Goal: Information Seeking & Learning: Learn about a topic

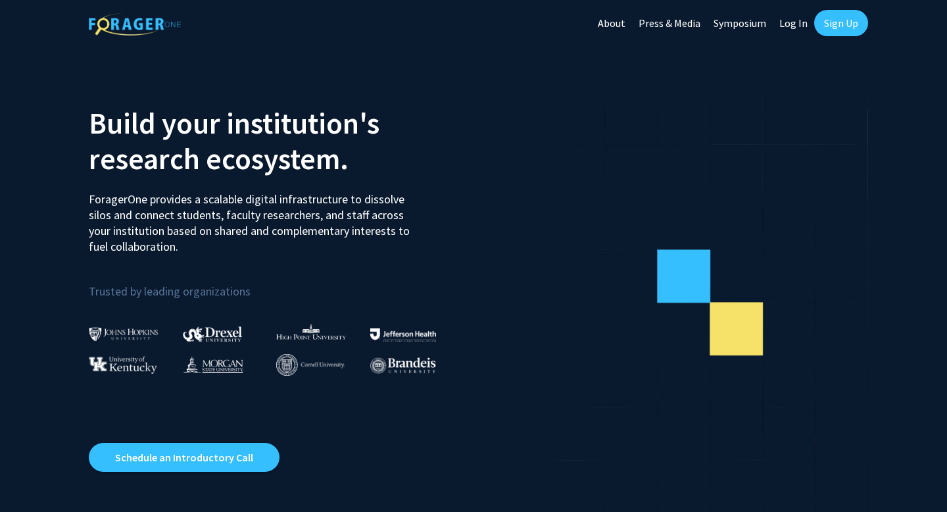
click at [797, 20] on link "Log In" at bounding box center [793, 23] width 41 height 46
select select
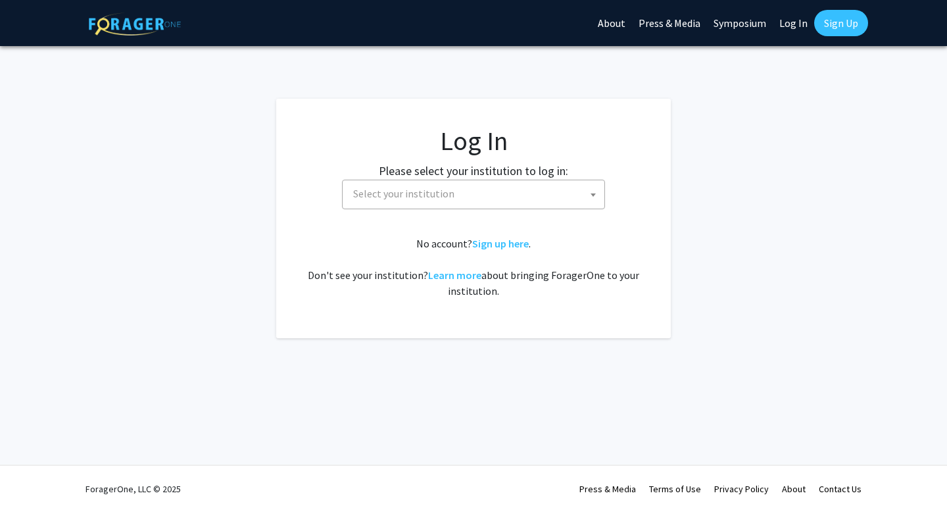
click at [411, 201] on span "Select your institution" at bounding box center [476, 193] width 257 height 27
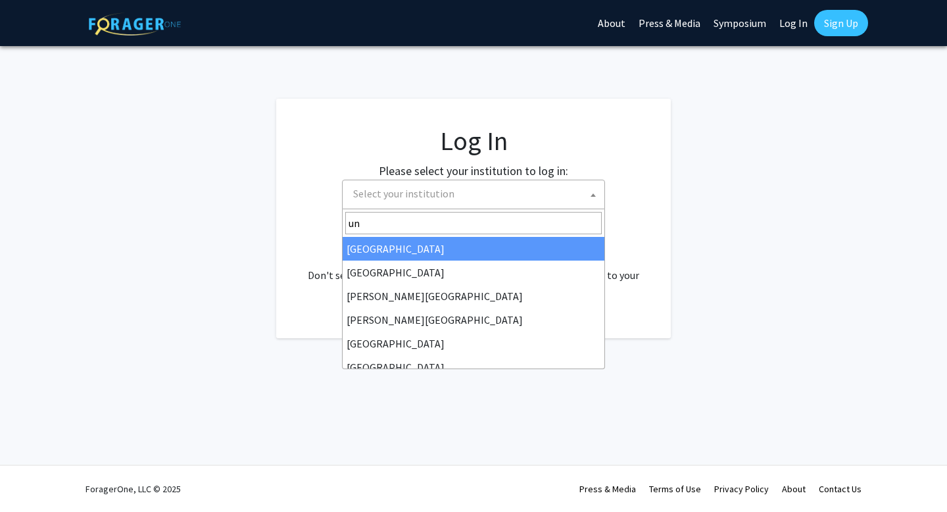
type input "u"
type input "m"
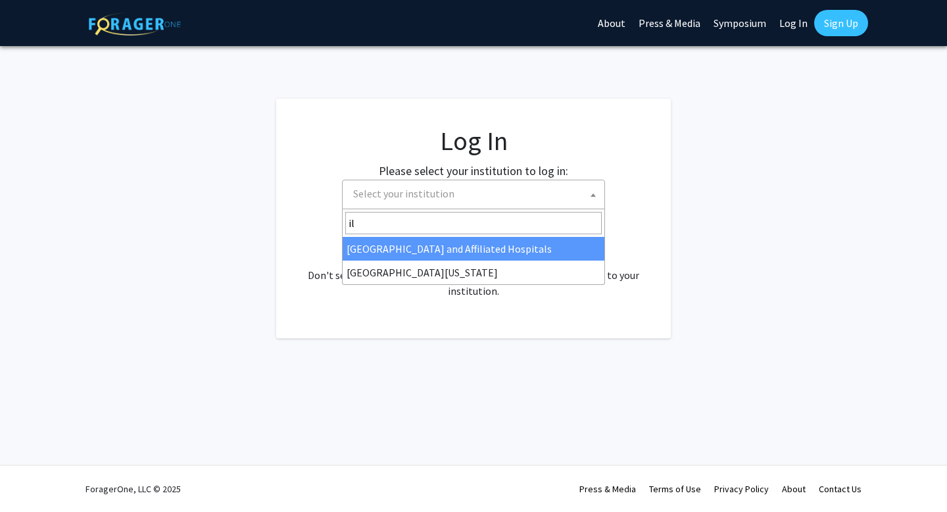
type input "i"
type input "mar"
select select "31"
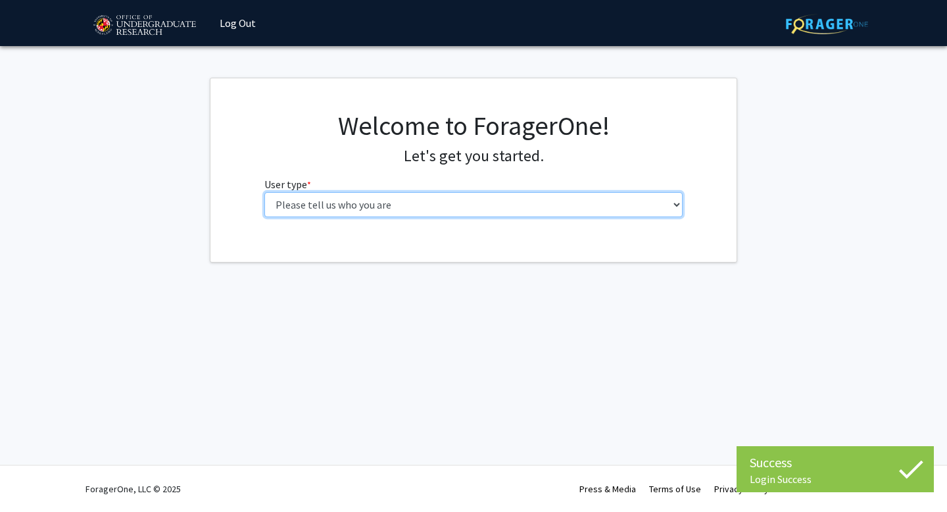
click at [381, 211] on select "Please tell us who you are Undergraduate Student Master's Student Doctoral Cand…" at bounding box center [473, 204] width 419 height 25
select select "1: undergrad"
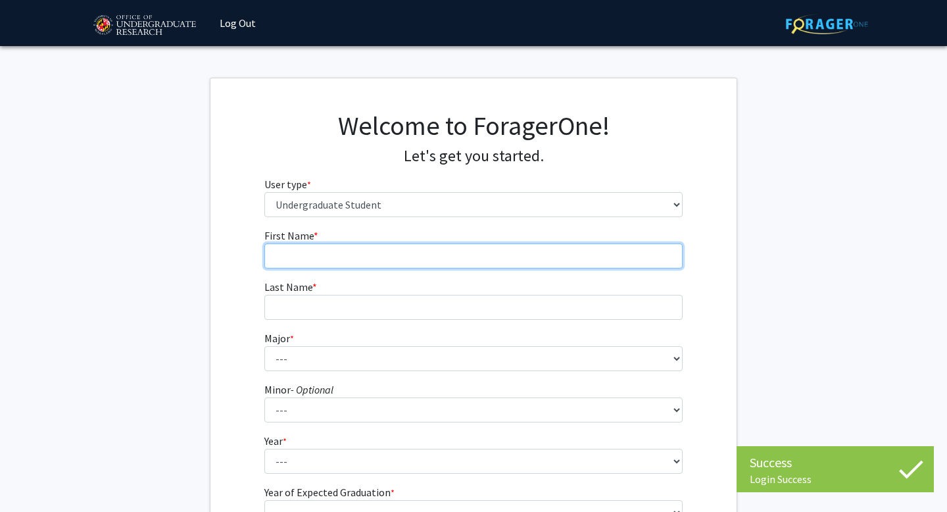
click at [383, 253] on input "First Name * required" at bounding box center [473, 255] width 419 height 25
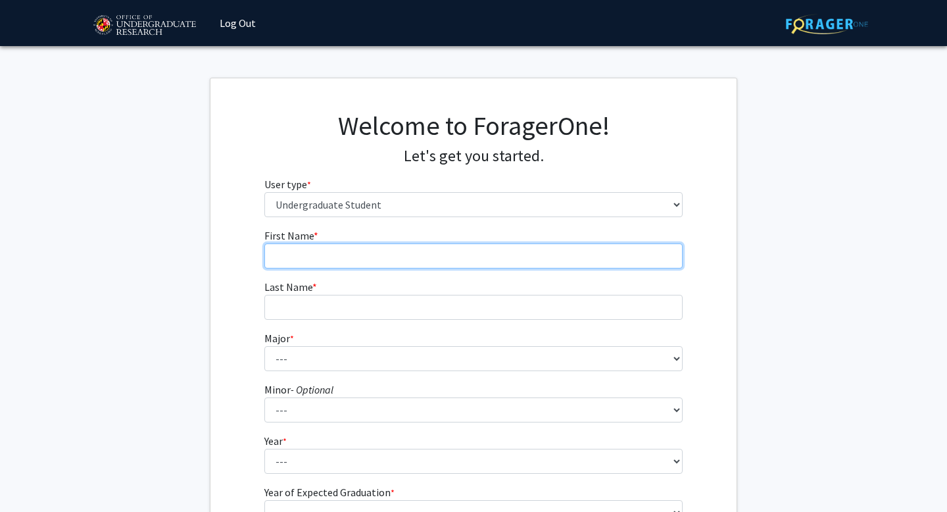
type input "[PERSON_NAME]"
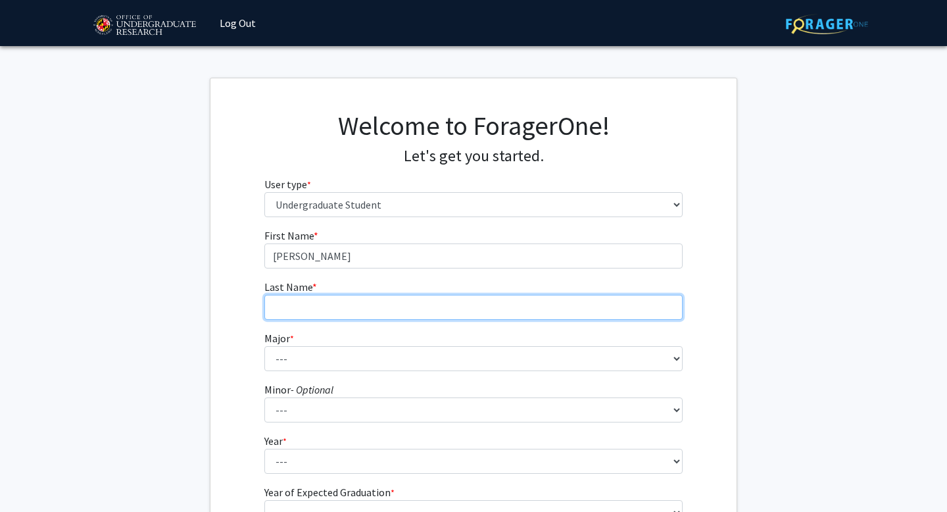
type input "[PERSON_NAME]"
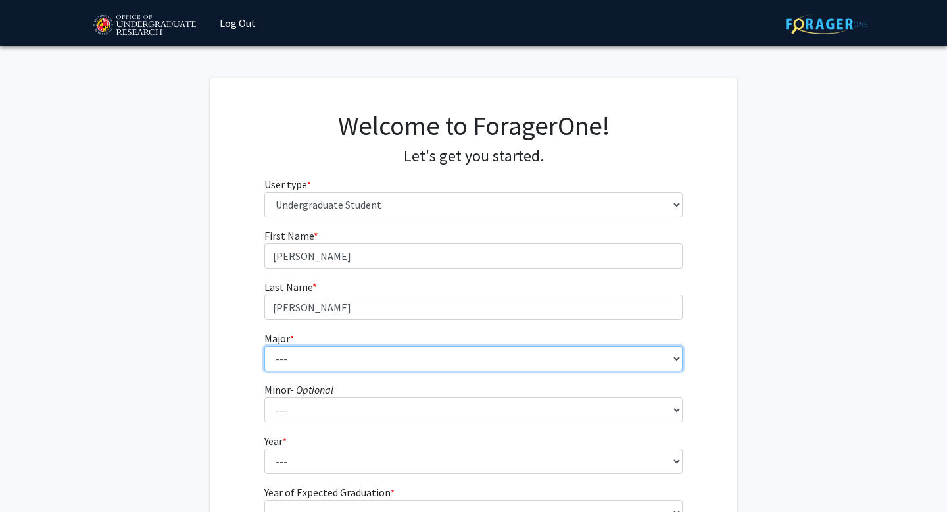
click at [370, 353] on select "--- Accounting Aerospace Engineering African American and Africana Studies Agri…" at bounding box center [473, 358] width 419 height 25
select select "28: 2329"
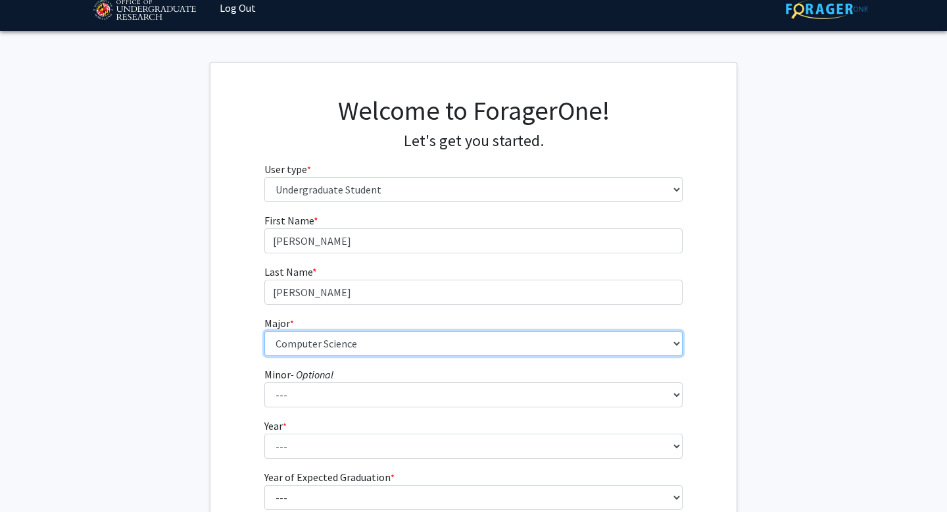
scroll to position [35, 0]
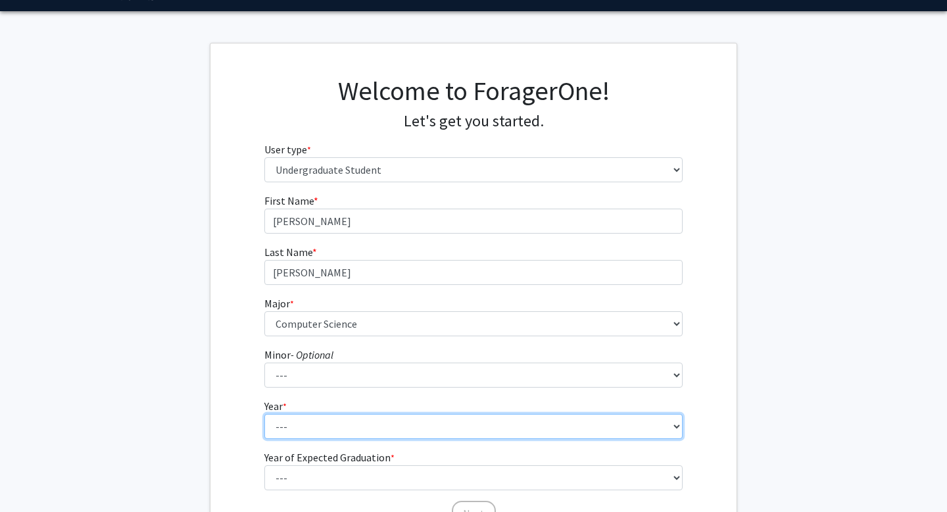
click at [303, 418] on select "--- First-year Sophomore Junior Senior Postbaccalaureate Certificate" at bounding box center [473, 426] width 419 height 25
select select "1: first-year"
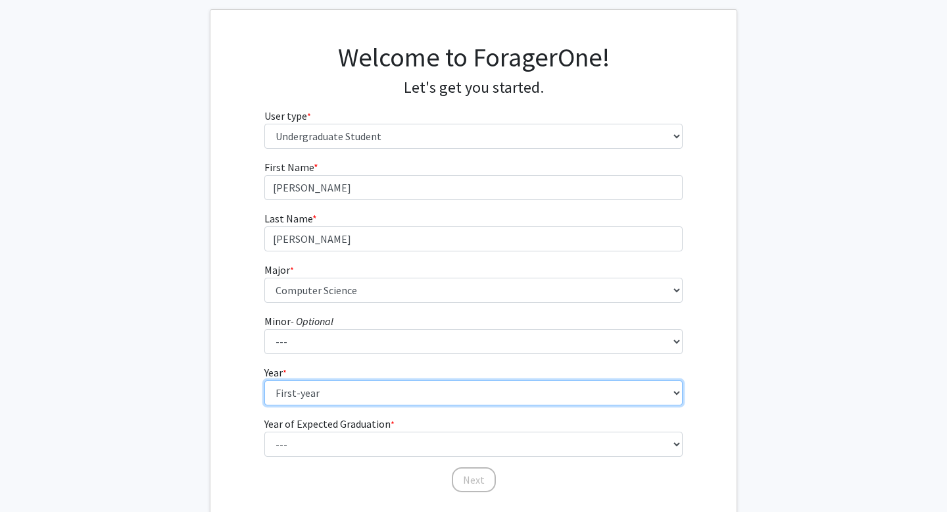
scroll to position [69, 0]
click at [290, 390] on select "--- First-year Sophomore Junior Senior Postbaccalaureate Certificate" at bounding box center [473, 392] width 419 height 25
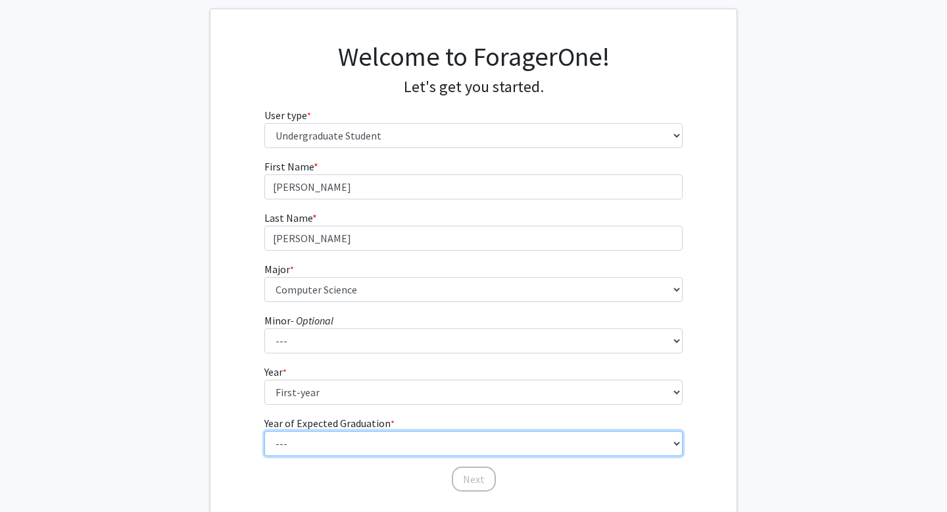
click at [299, 437] on select "--- 2025 2026 2027 2028 2029 2030 2031 2032 2033 2034" at bounding box center [473, 443] width 419 height 25
select select "5: 2029"
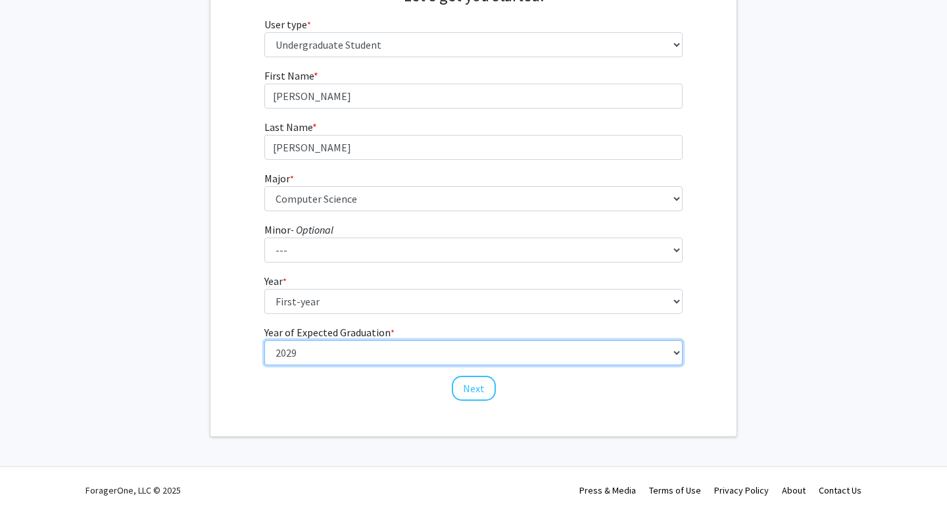
scroll to position [161, 0]
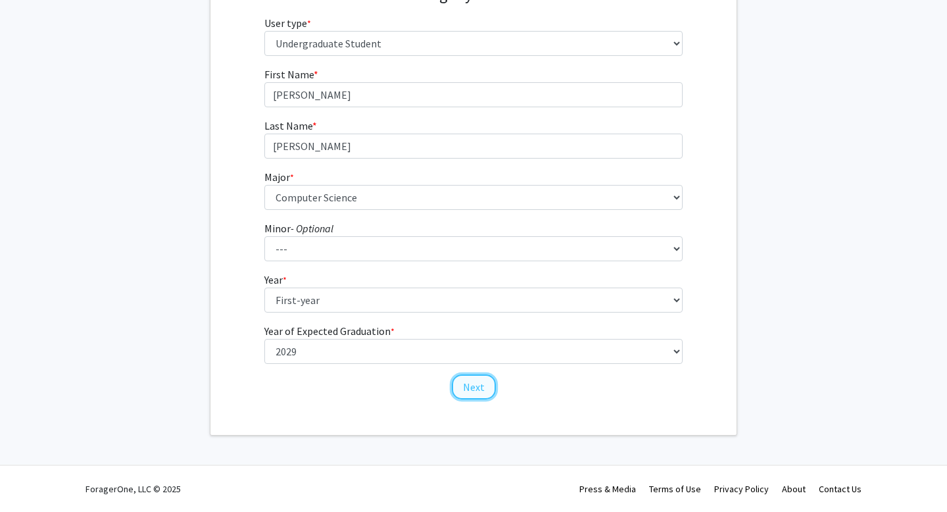
click at [468, 387] on button "Next" at bounding box center [474, 386] width 44 height 25
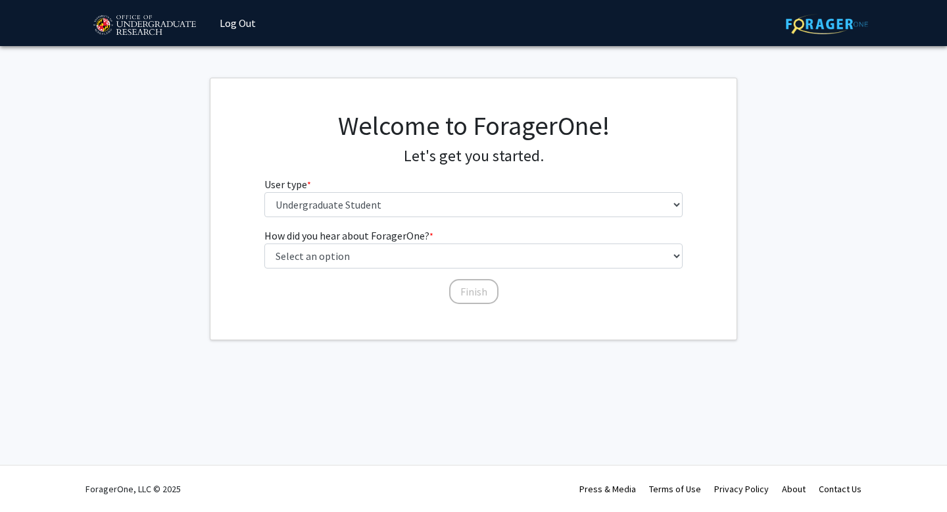
scroll to position [0, 0]
click at [435, 218] on div "Welcome to ForagerOne! Let's get you started. User type * required Please tell …" at bounding box center [474, 169] width 439 height 118
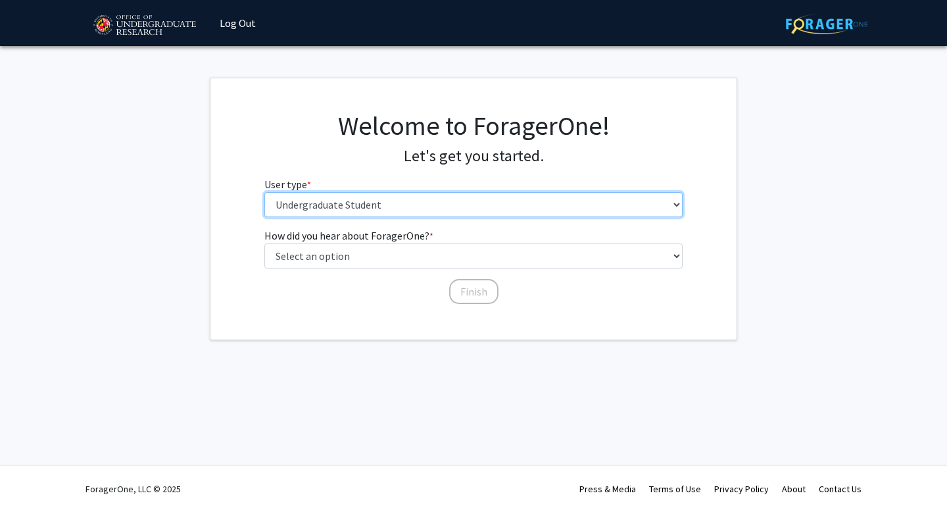
click at [428, 210] on select "Please tell us who you are Undergraduate Student Master's Student Doctoral Cand…" at bounding box center [473, 204] width 419 height 25
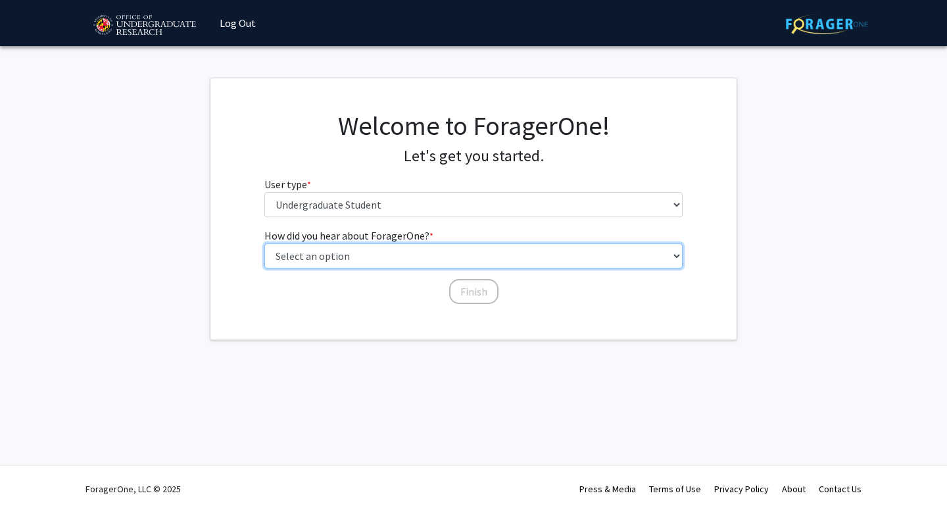
click at [422, 255] on select "Select an option Peer/student recommendation Faculty/staff recommendation Unive…" at bounding box center [473, 255] width 419 height 25
select select "3: university_website"
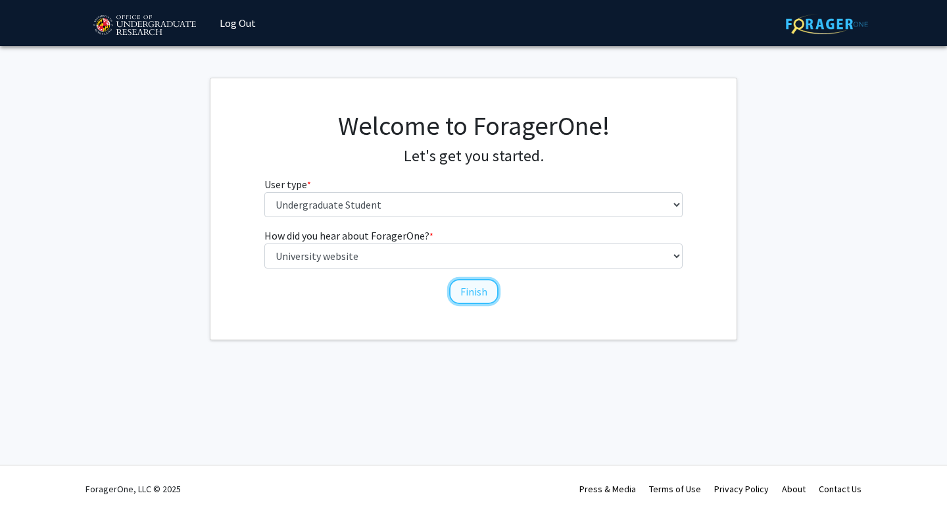
click at [470, 293] on button "Finish" at bounding box center [473, 291] width 49 height 25
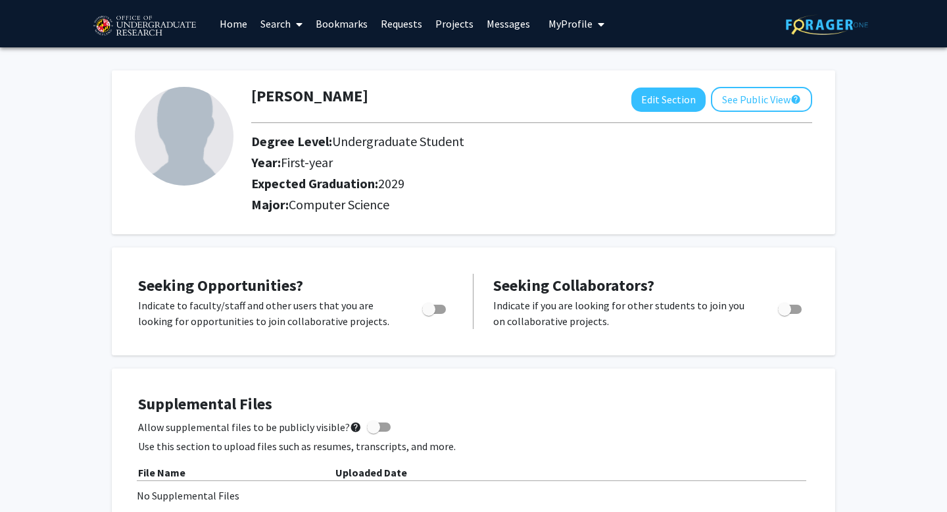
click at [431, 307] on span "Toggle" at bounding box center [428, 309] width 13 height 13
click at [429, 314] on input "Are you actively seeking opportunities?" at bounding box center [428, 314] width 1 height 1
checkbox input "true"
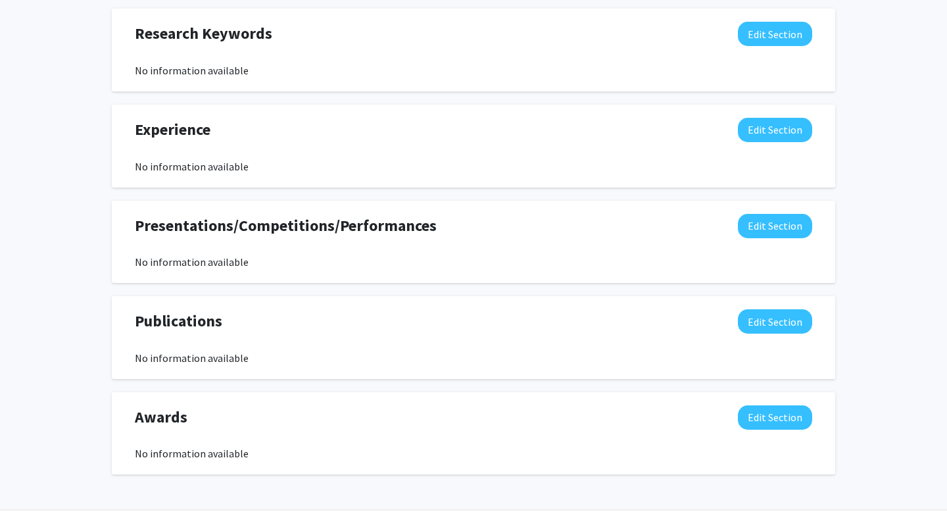
scroll to position [722, 0]
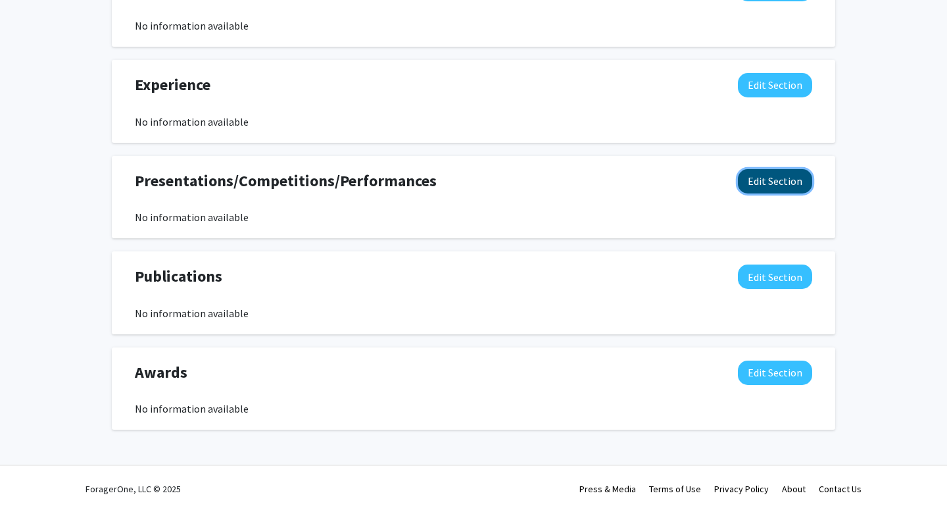
click at [754, 185] on button "Edit Section" at bounding box center [775, 181] width 74 height 24
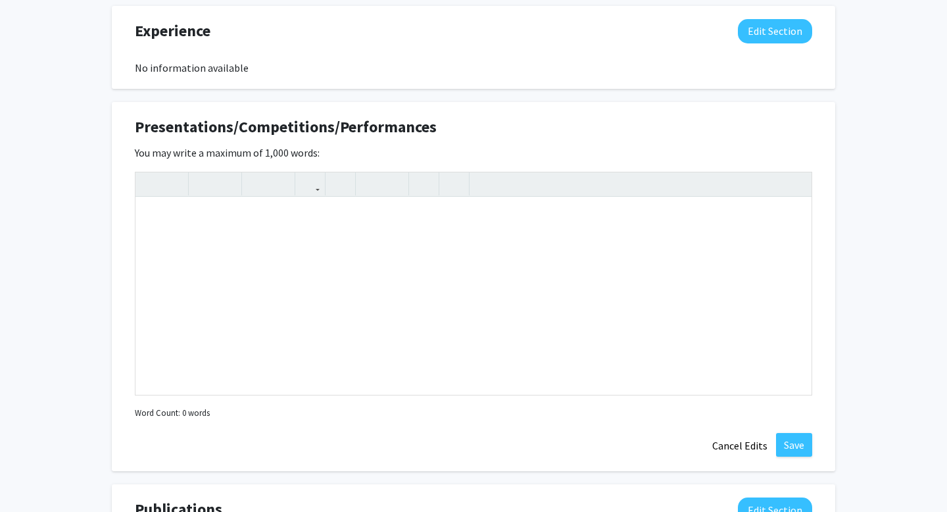
scroll to position [804, 0]
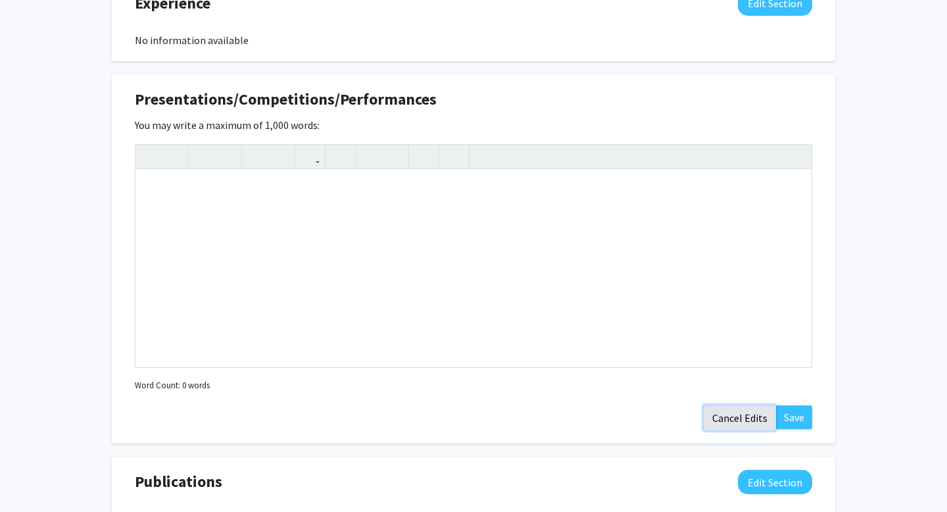
click at [715, 416] on button "Cancel Edits" at bounding box center [740, 417] width 72 height 25
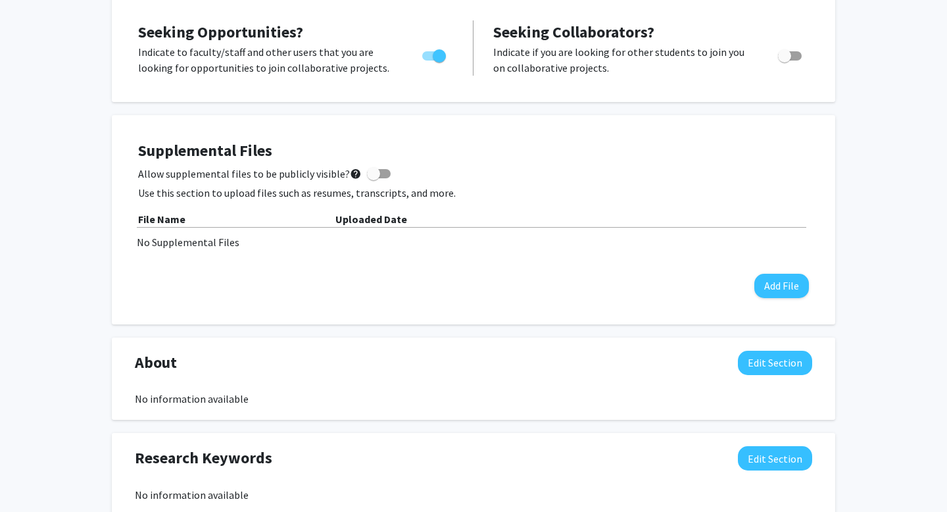
scroll to position [258, 0]
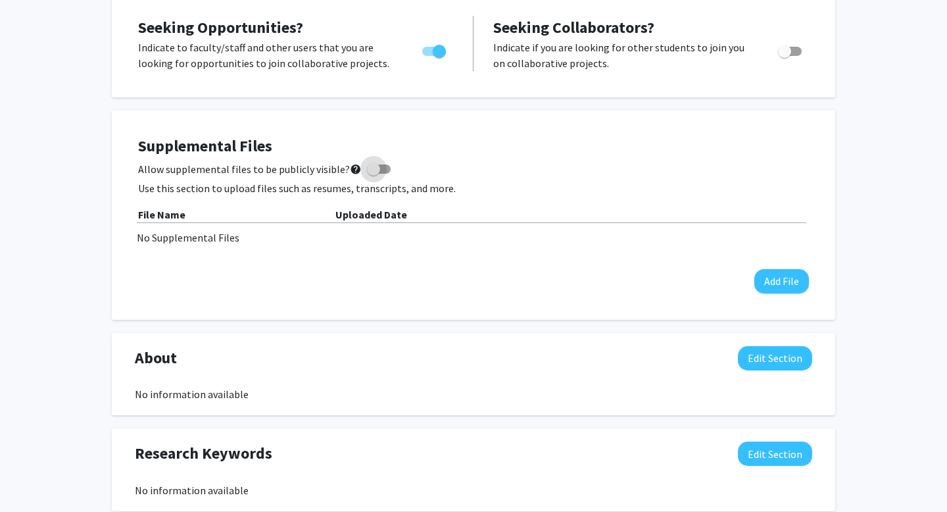
click at [380, 171] on span at bounding box center [379, 168] width 24 height 9
click at [374, 174] on input "Allow supplemental files to be publicly visible? help" at bounding box center [373, 174] width 1 height 1
click at [380, 171] on span at bounding box center [384, 168] width 13 height 13
click at [374, 174] on input "Allow supplemental files to be publicly visible? help" at bounding box center [373, 174] width 1 height 1
checkbox input "false"
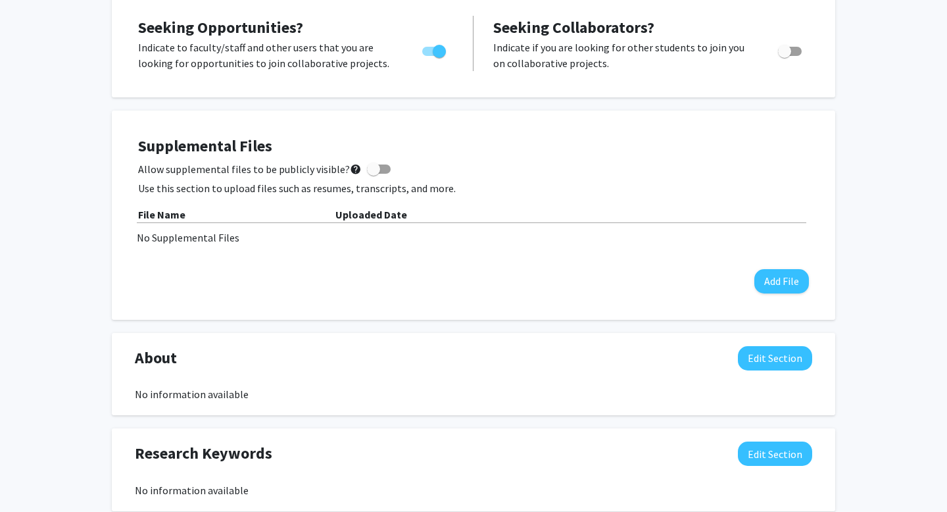
scroll to position [0, 0]
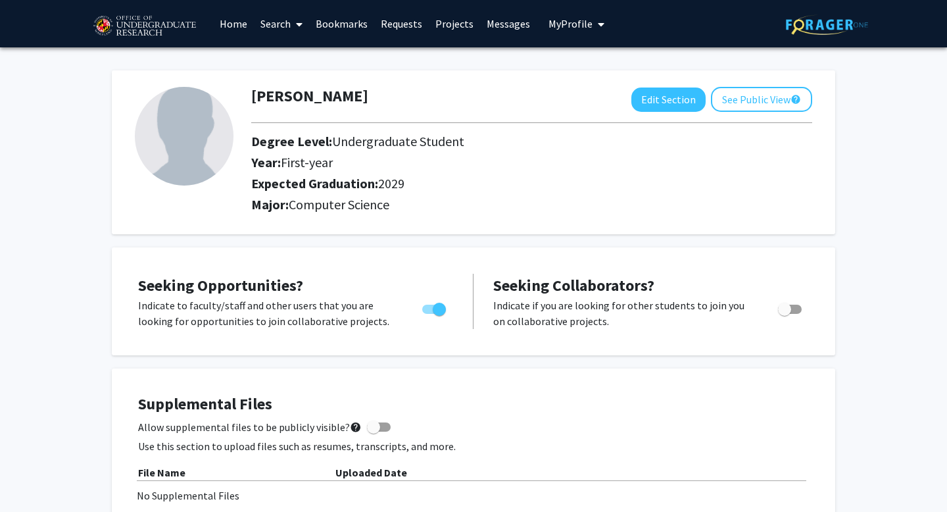
click at [462, 26] on link "Projects" at bounding box center [454, 24] width 51 height 46
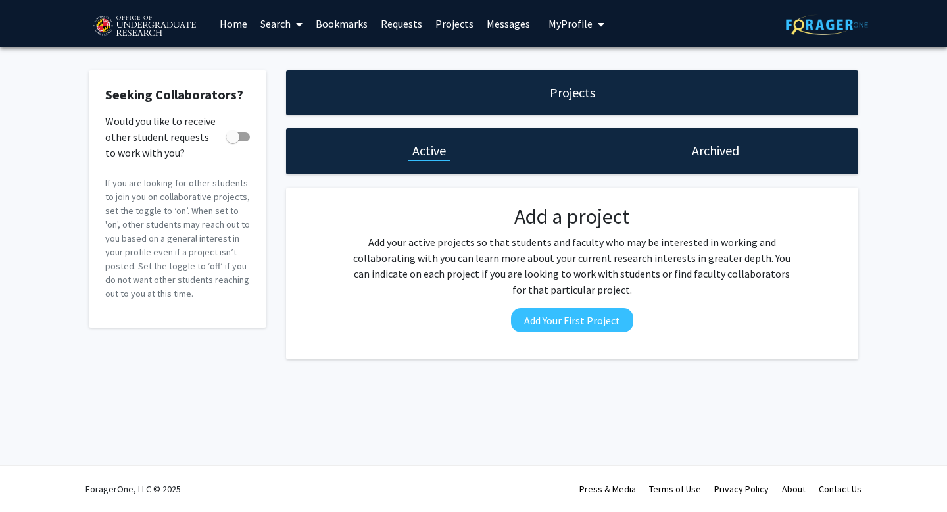
click at [576, 86] on h1 "Projects" at bounding box center [572, 93] width 45 height 18
click at [711, 153] on h1 "Archived" at bounding box center [715, 150] width 47 height 18
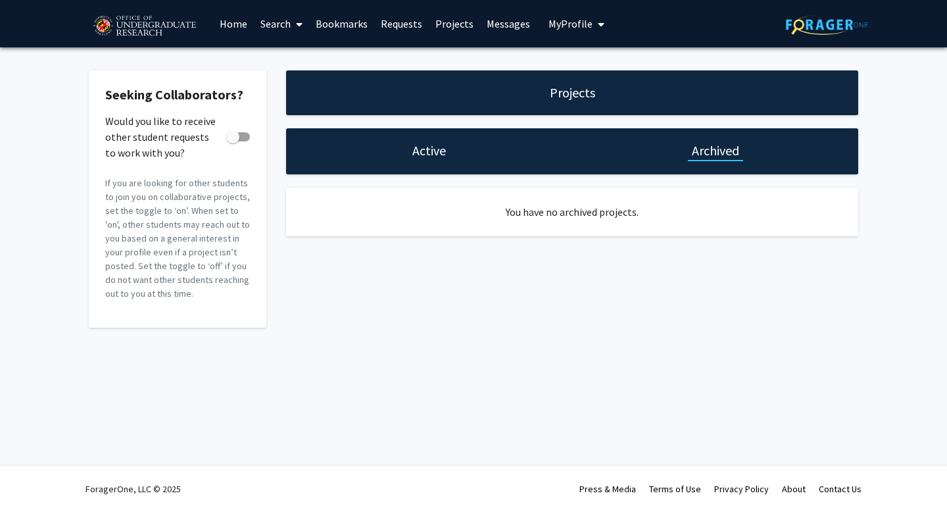
click at [423, 152] on h1 "Active" at bounding box center [429, 150] width 34 height 18
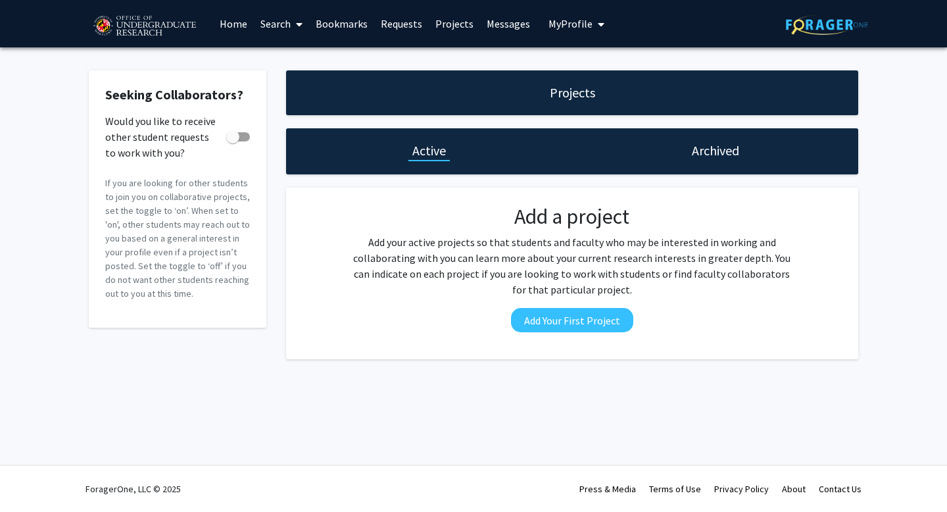
click at [493, 22] on link "Messages" at bounding box center [508, 24] width 57 height 46
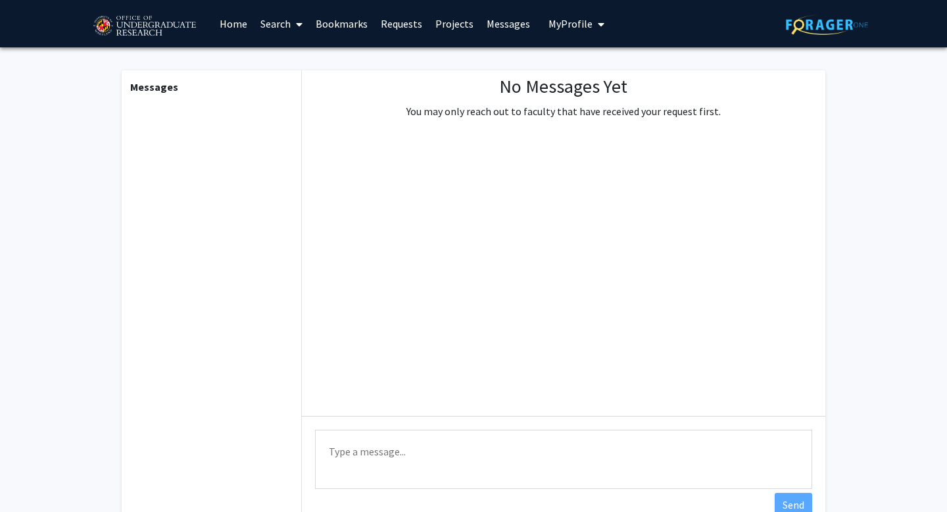
click at [399, 25] on link "Requests" at bounding box center [401, 24] width 55 height 46
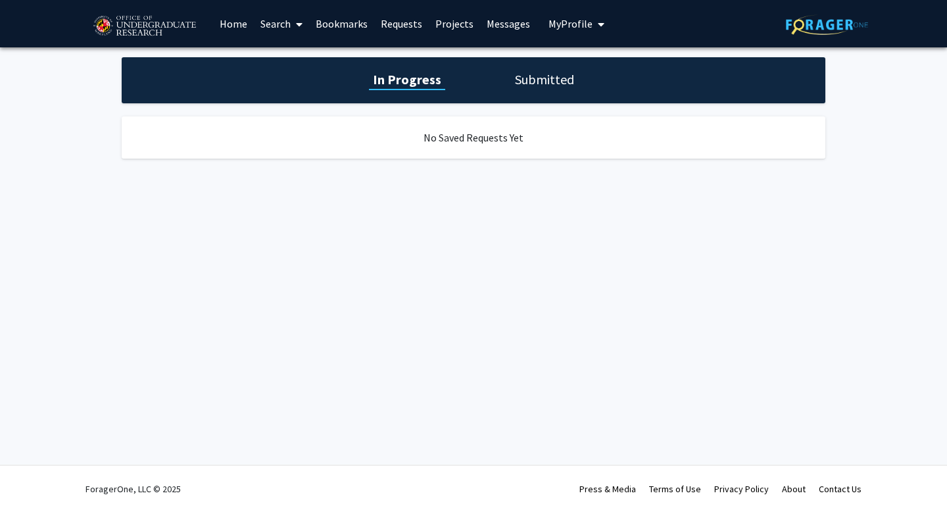
click at [346, 29] on link "Bookmarks" at bounding box center [341, 24] width 65 height 46
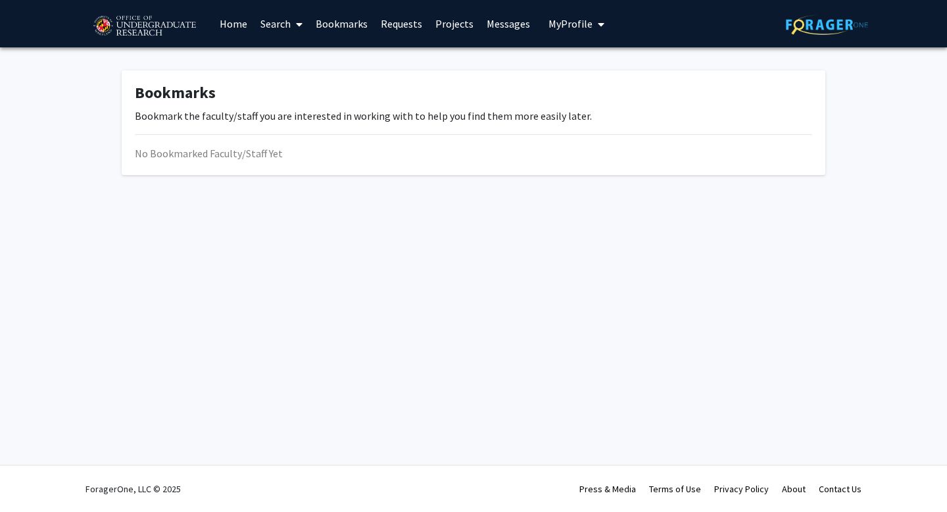
click at [233, 22] on link "Home" at bounding box center [233, 24] width 41 height 46
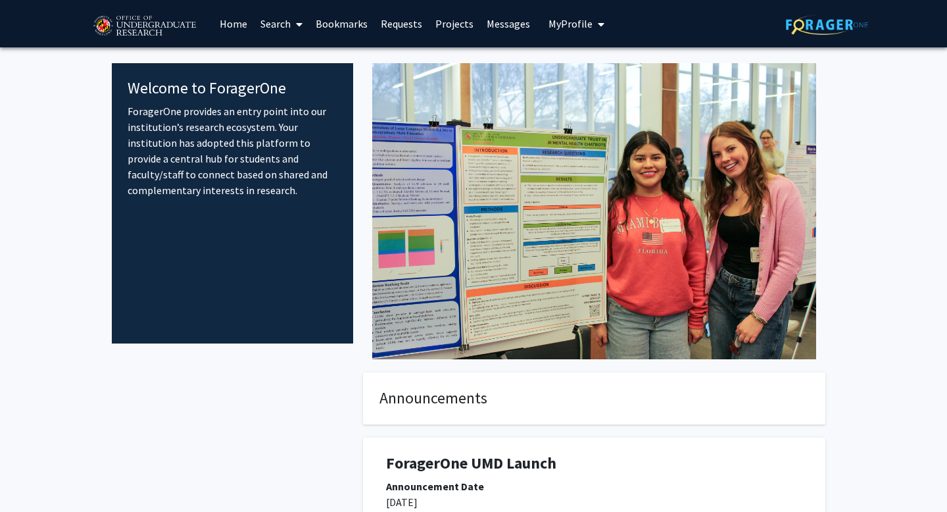
click at [300, 18] on span at bounding box center [297, 24] width 12 height 46
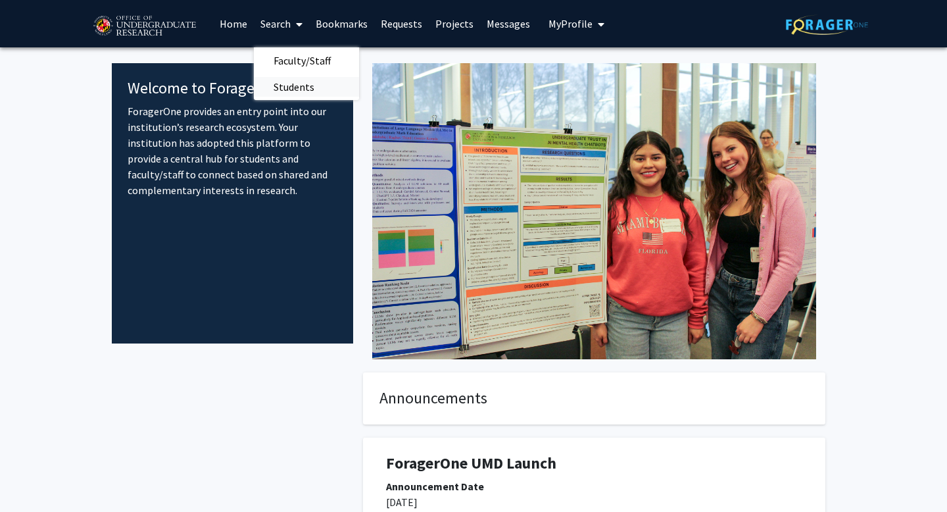
click at [308, 83] on span "Students" at bounding box center [294, 87] width 80 height 26
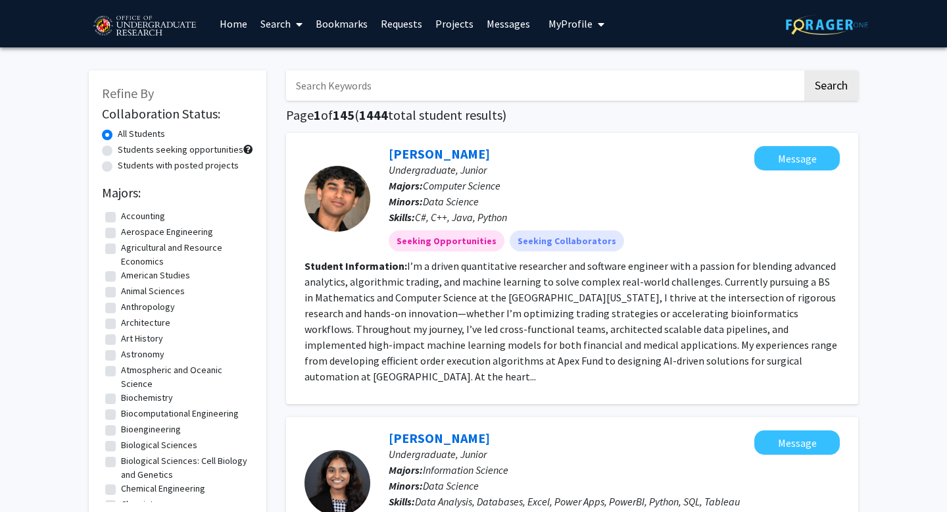
click at [297, 21] on icon at bounding box center [299, 24] width 7 height 11
click at [299, 57] on span "Faculty/Staff" at bounding box center [302, 60] width 97 height 26
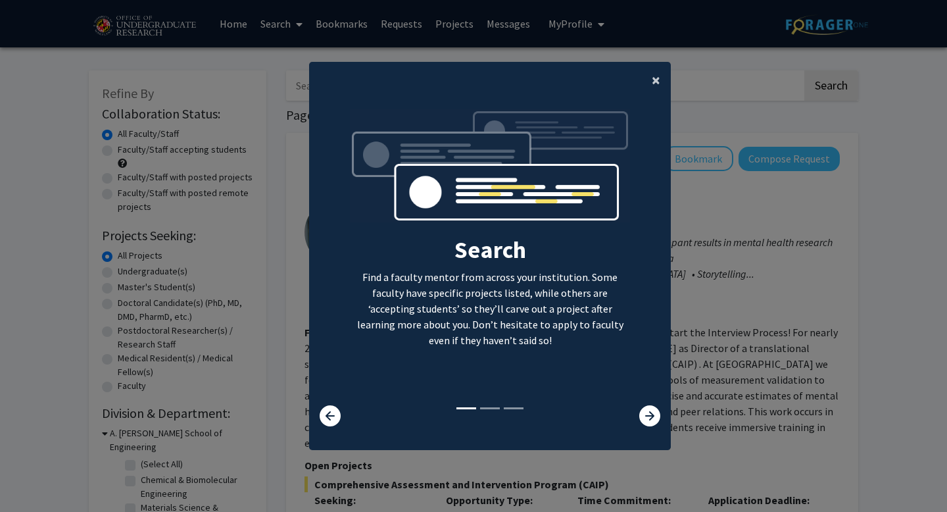
click at [656, 76] on span "×" at bounding box center [656, 80] width 9 height 20
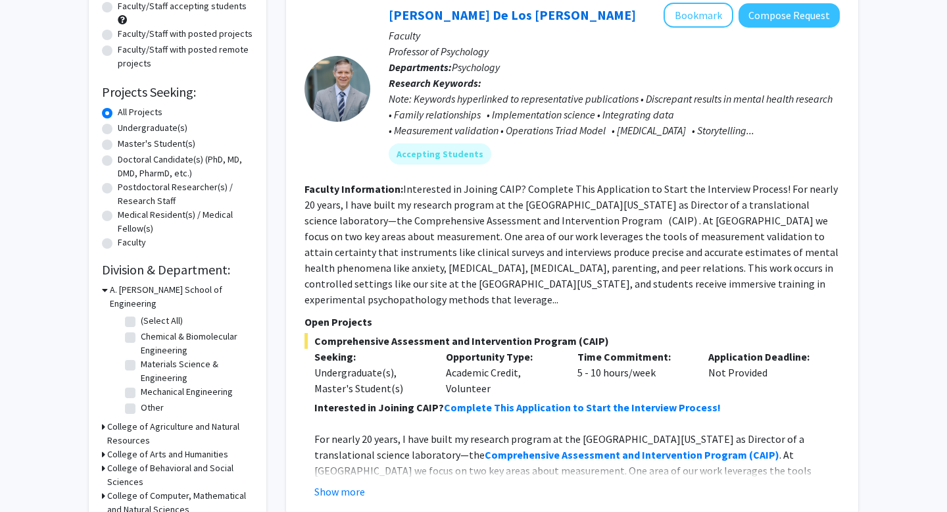
scroll to position [148, 0]
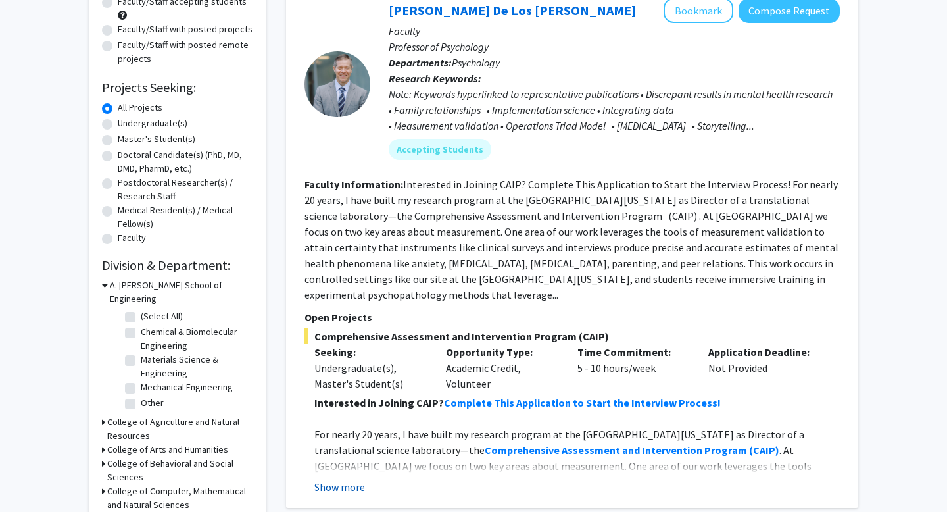
click at [327, 479] on button "Show more" at bounding box center [339, 487] width 51 height 16
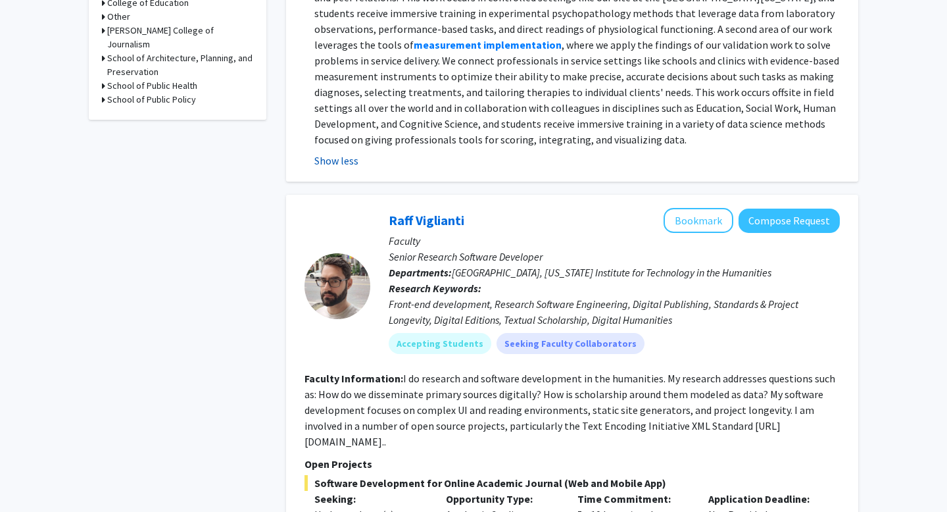
scroll to position [718, 0]
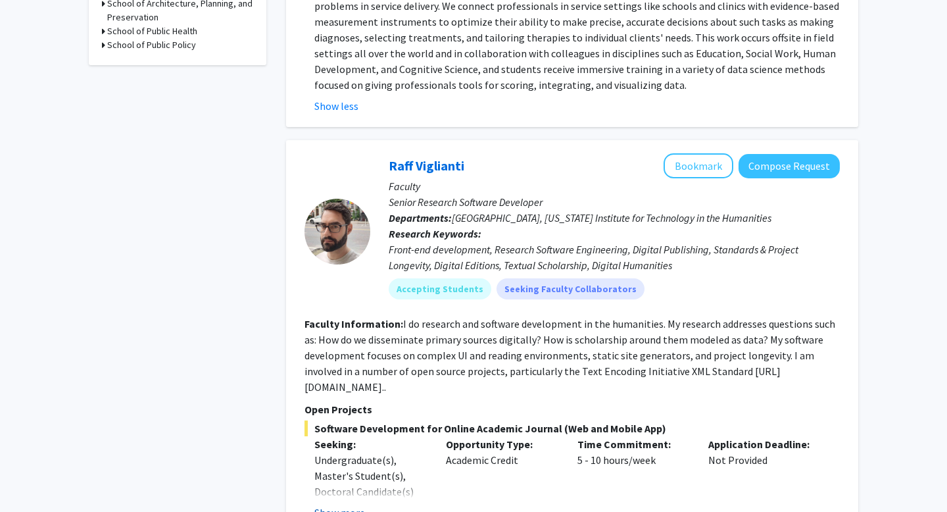
click at [331, 504] on button "Show more" at bounding box center [339, 512] width 51 height 16
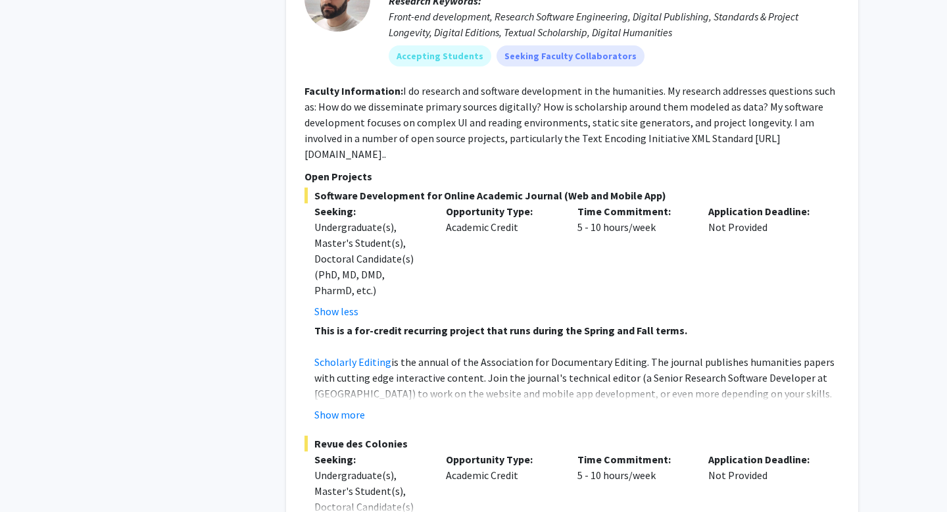
scroll to position [950, 0]
click at [360, 407] on button "Show more" at bounding box center [339, 415] width 51 height 16
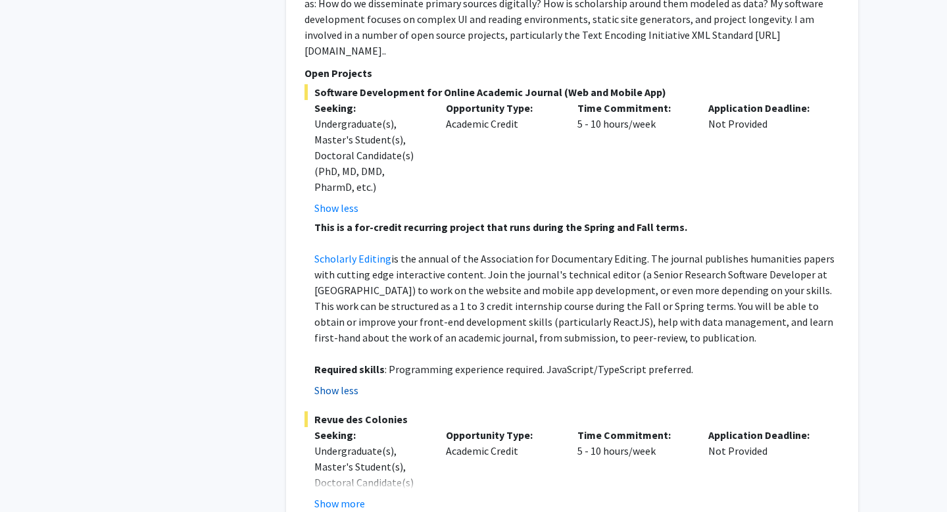
scroll to position [1052, 0]
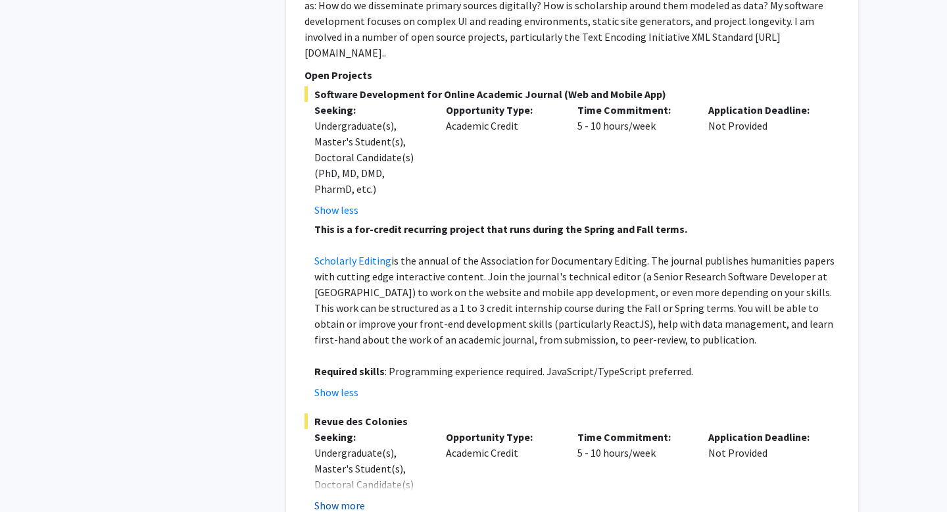
click at [339, 497] on button "Show more" at bounding box center [339, 505] width 51 height 16
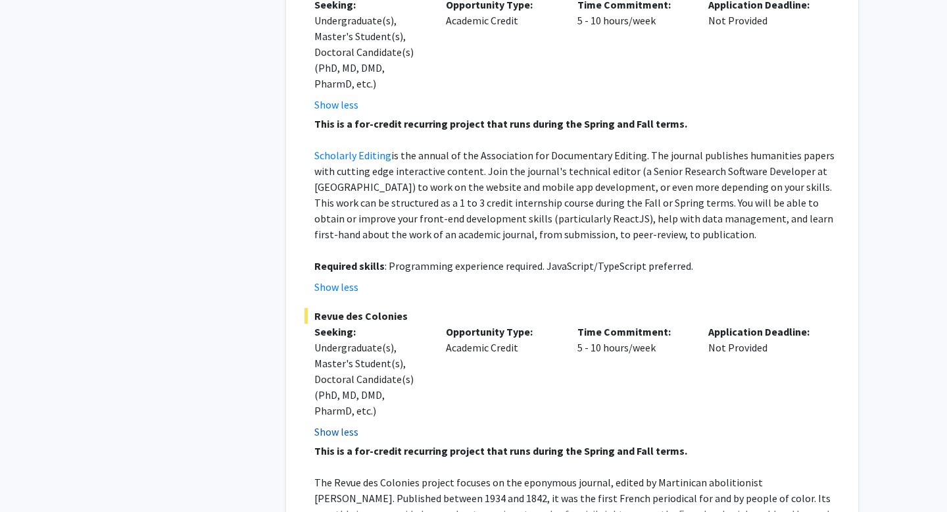
scroll to position [1225, 0]
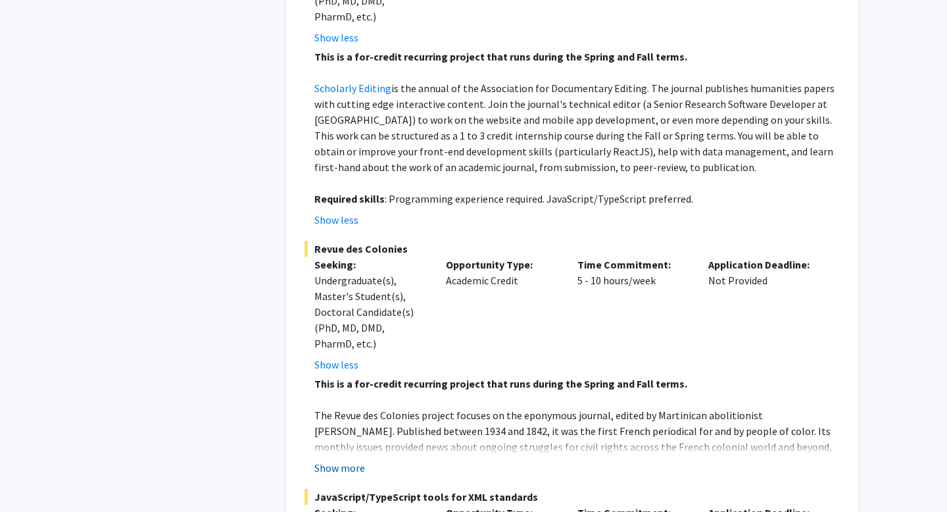
click at [334, 460] on button "Show more" at bounding box center [339, 468] width 51 height 16
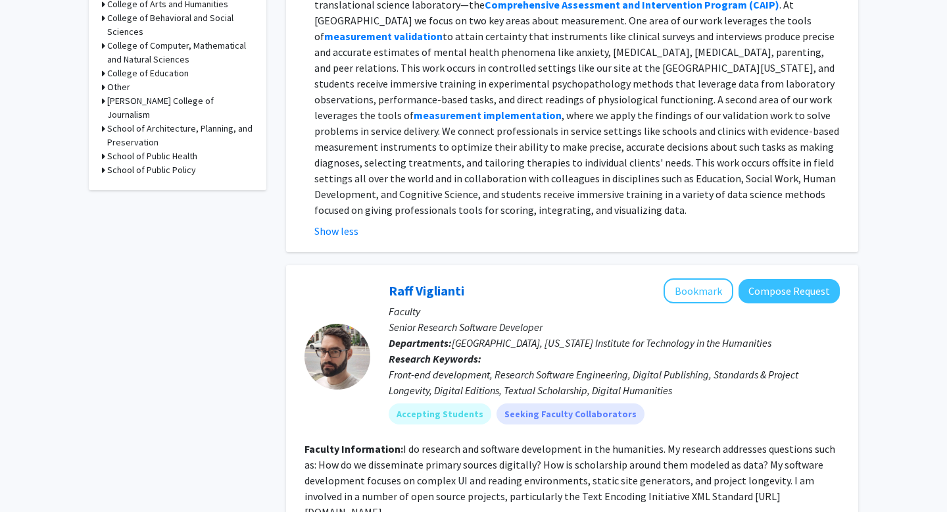
scroll to position [653, 0]
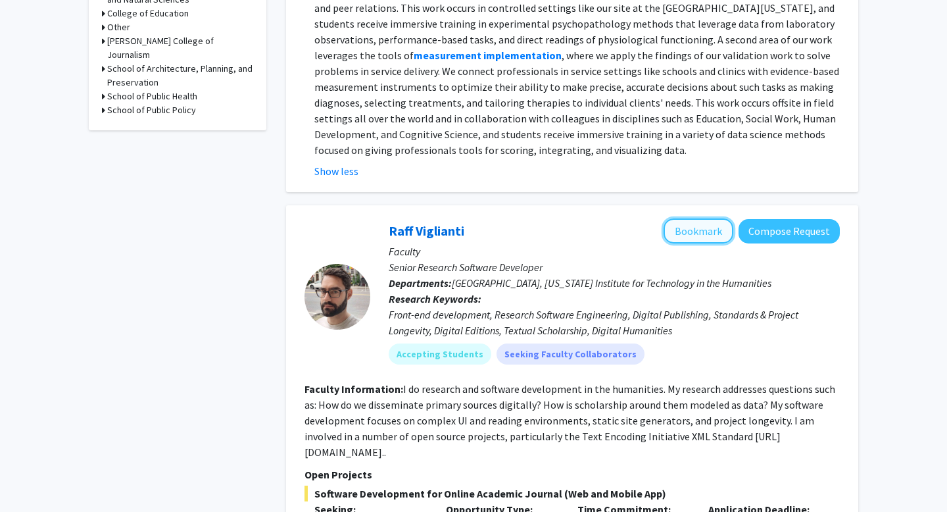
click at [672, 218] on button "Bookmark" at bounding box center [699, 230] width 70 height 25
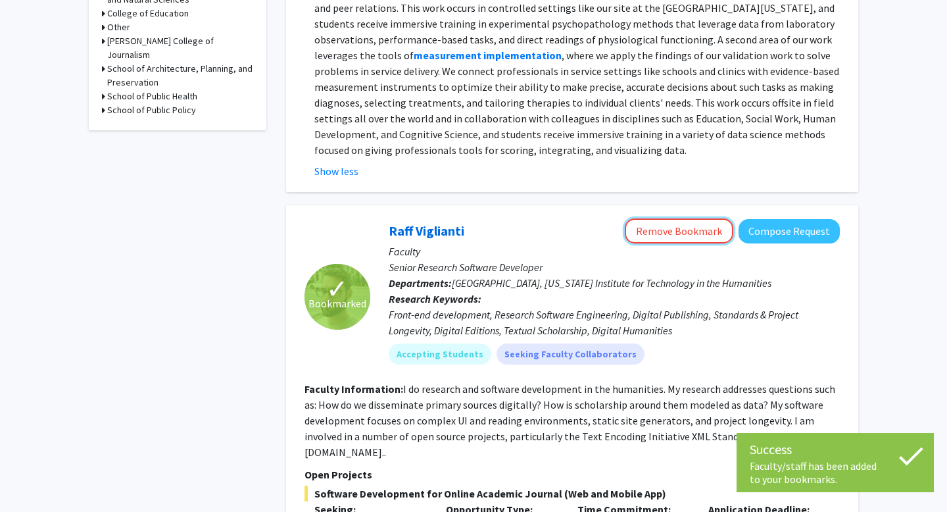
click at [672, 218] on button "Remove Bookmark" at bounding box center [679, 230] width 109 height 25
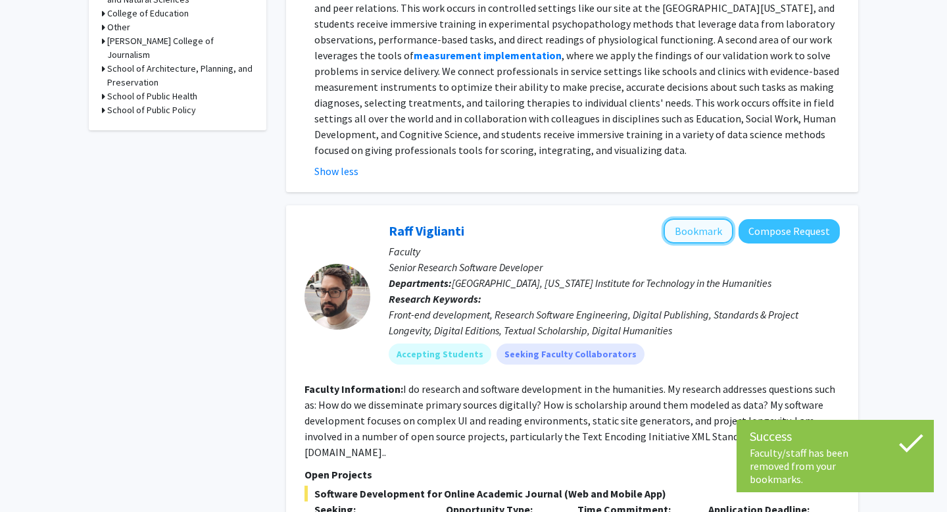
click at [686, 218] on button "Bookmark" at bounding box center [699, 230] width 70 height 25
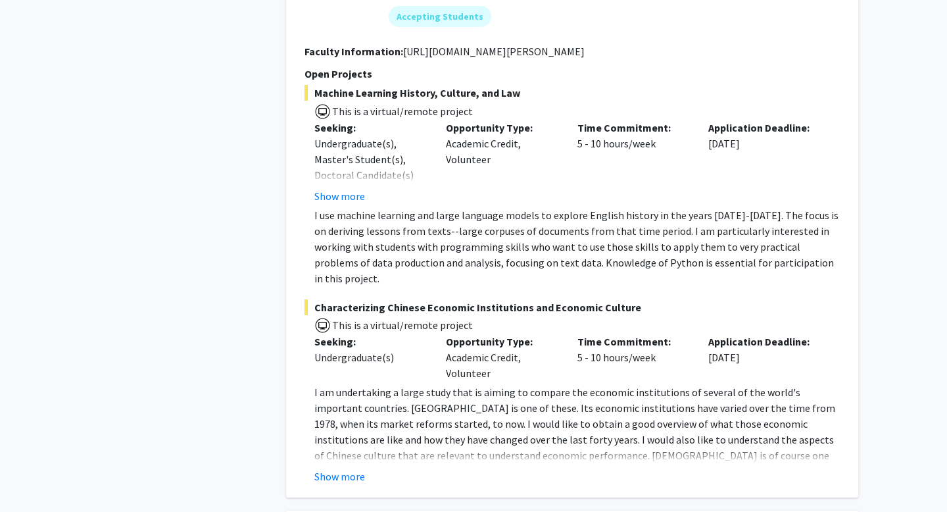
scroll to position [3258, 0]
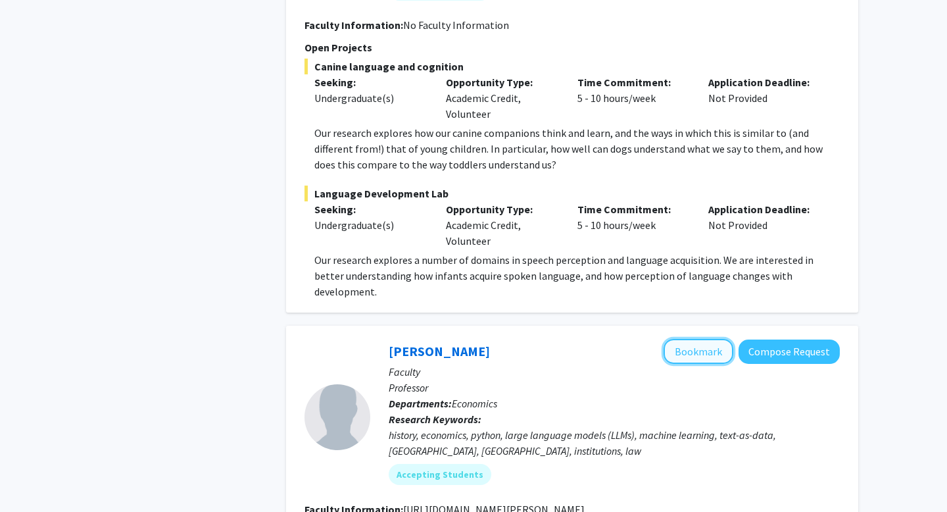
click at [683, 339] on button "Bookmark" at bounding box center [699, 351] width 70 height 25
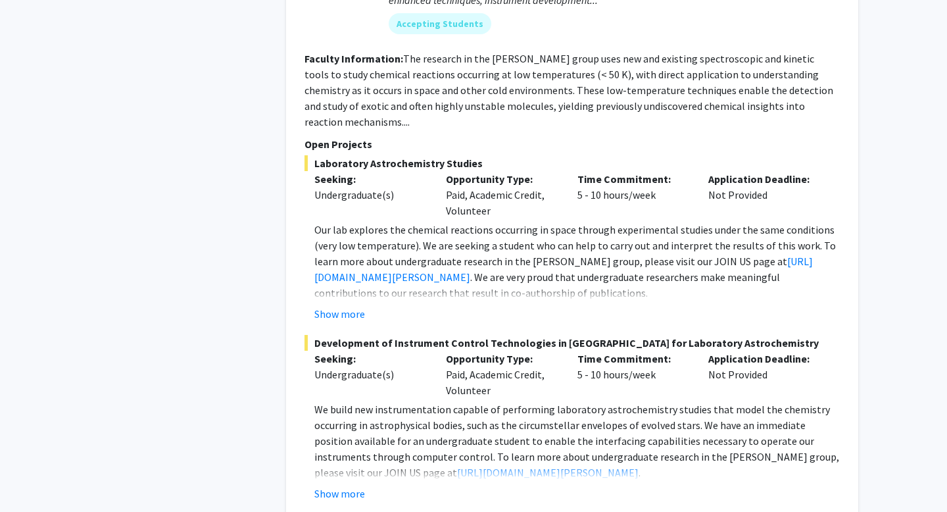
scroll to position [6606, 0]
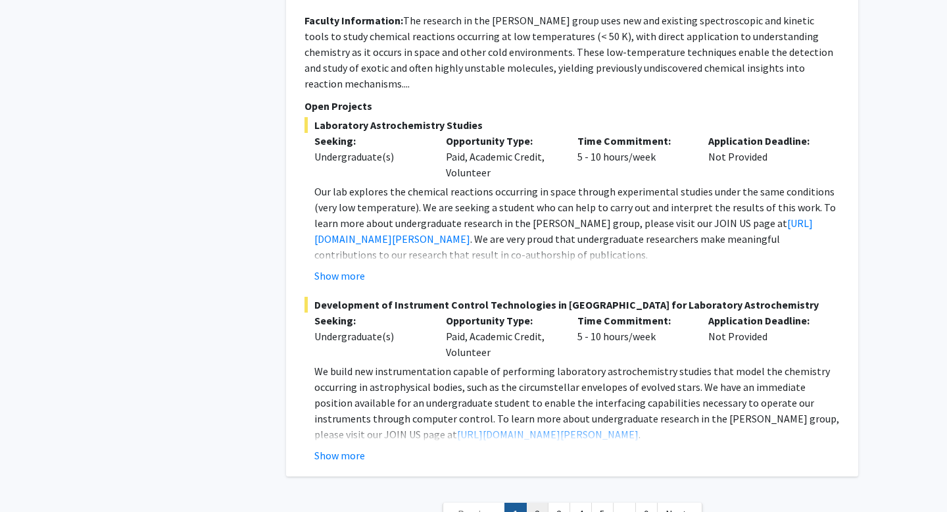
click at [539, 503] on link "2" at bounding box center [537, 514] width 22 height 23
